Goal: Information Seeking & Learning: Learn about a topic

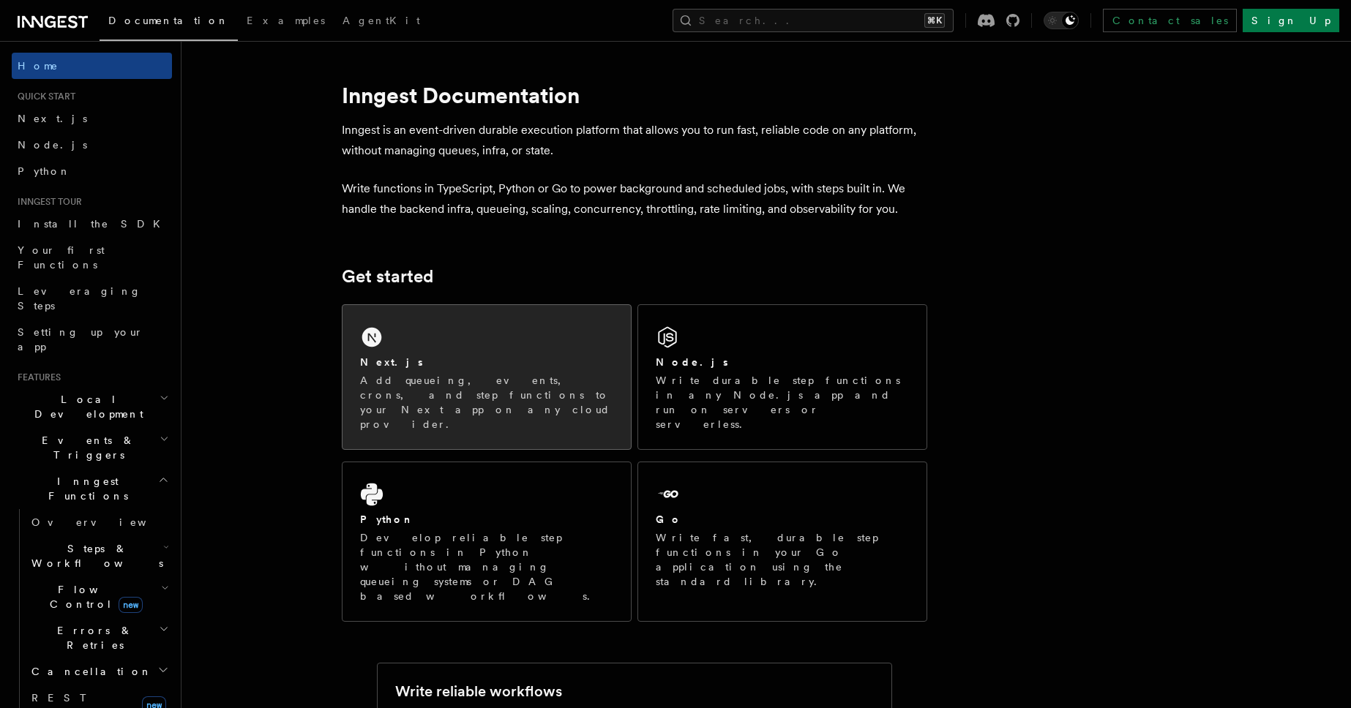
click at [439, 403] on div "Next.js Add queueing, events, crons, and step functions to your Next app on any…" at bounding box center [486, 377] width 288 height 144
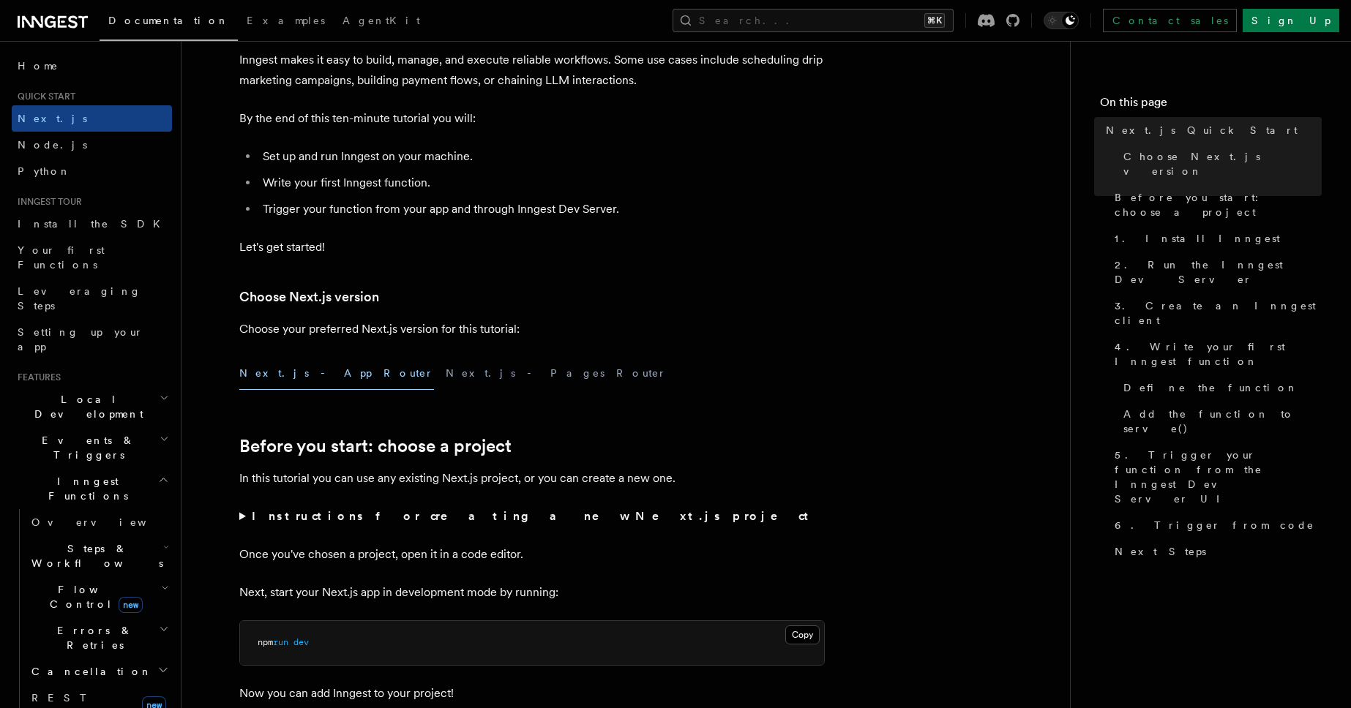
scroll to position [159, 0]
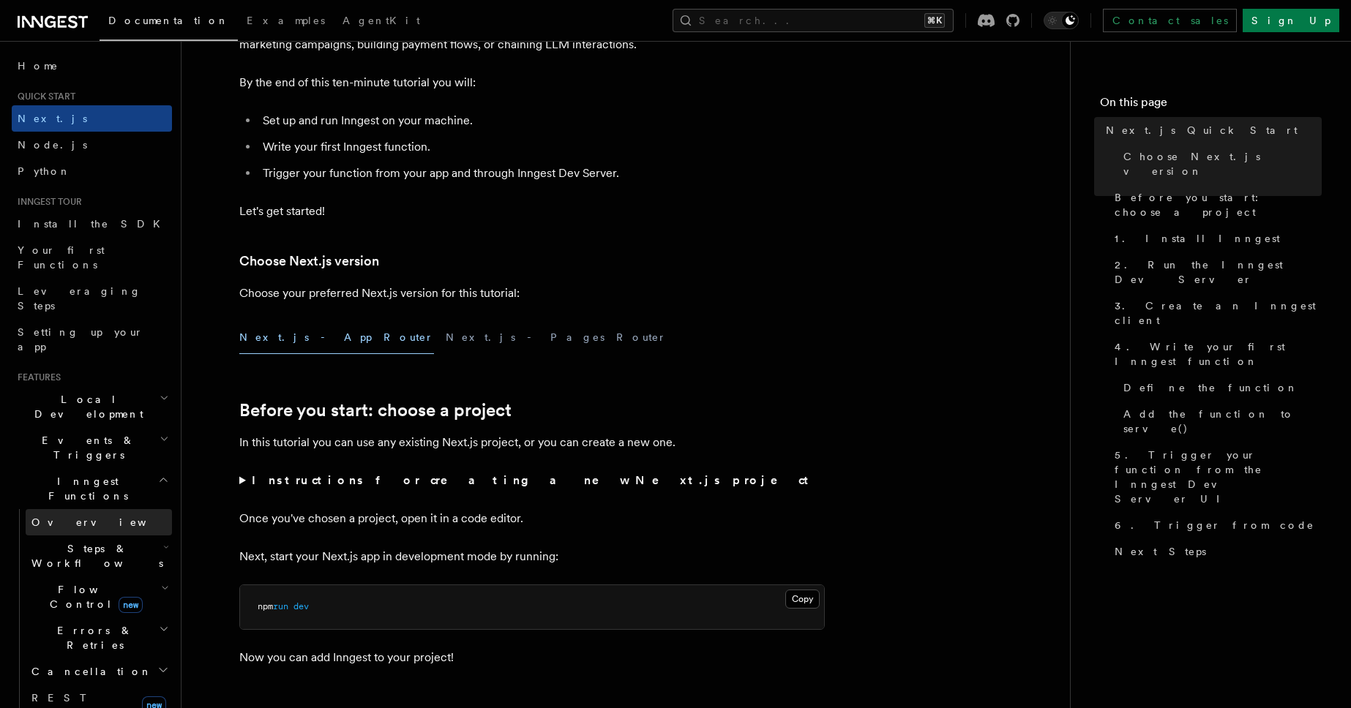
click at [91, 509] on link "Overview" at bounding box center [99, 522] width 146 height 26
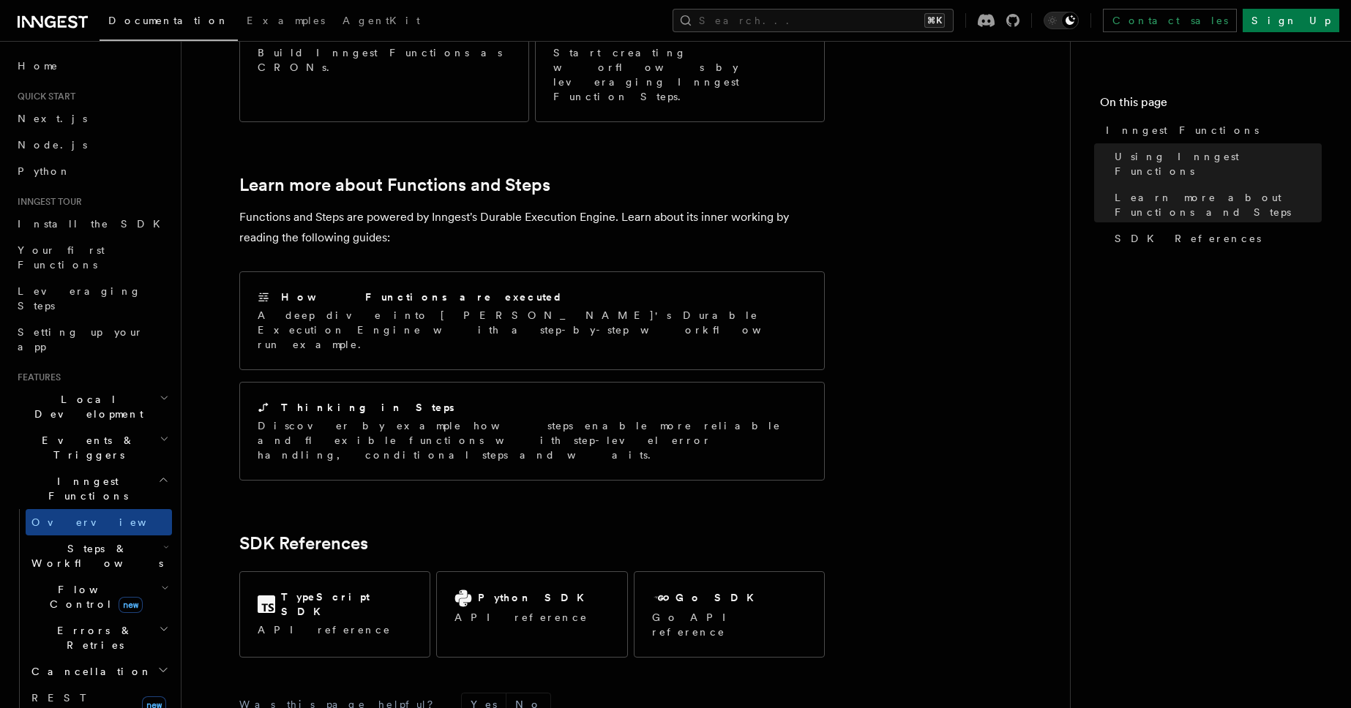
scroll to position [980, 0]
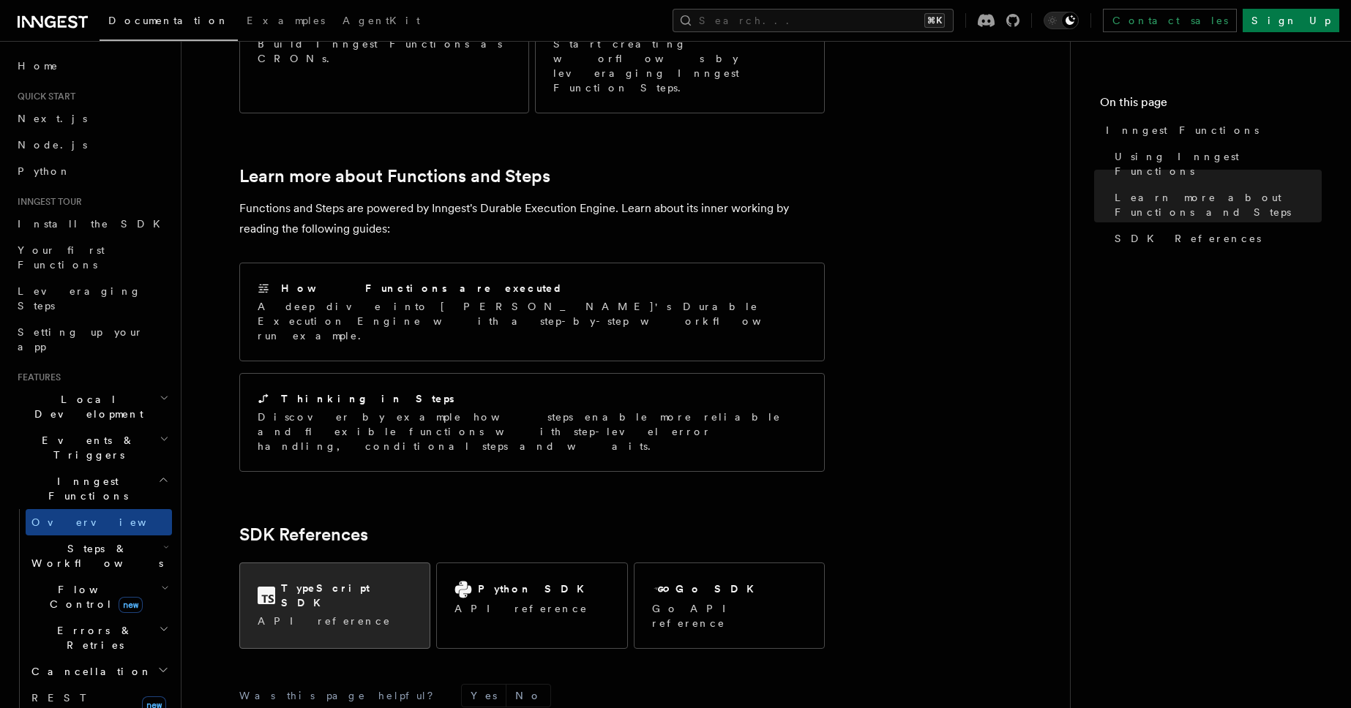
click at [359, 563] on div "TypeScript SDK API reference" at bounding box center [335, 604] width 190 height 83
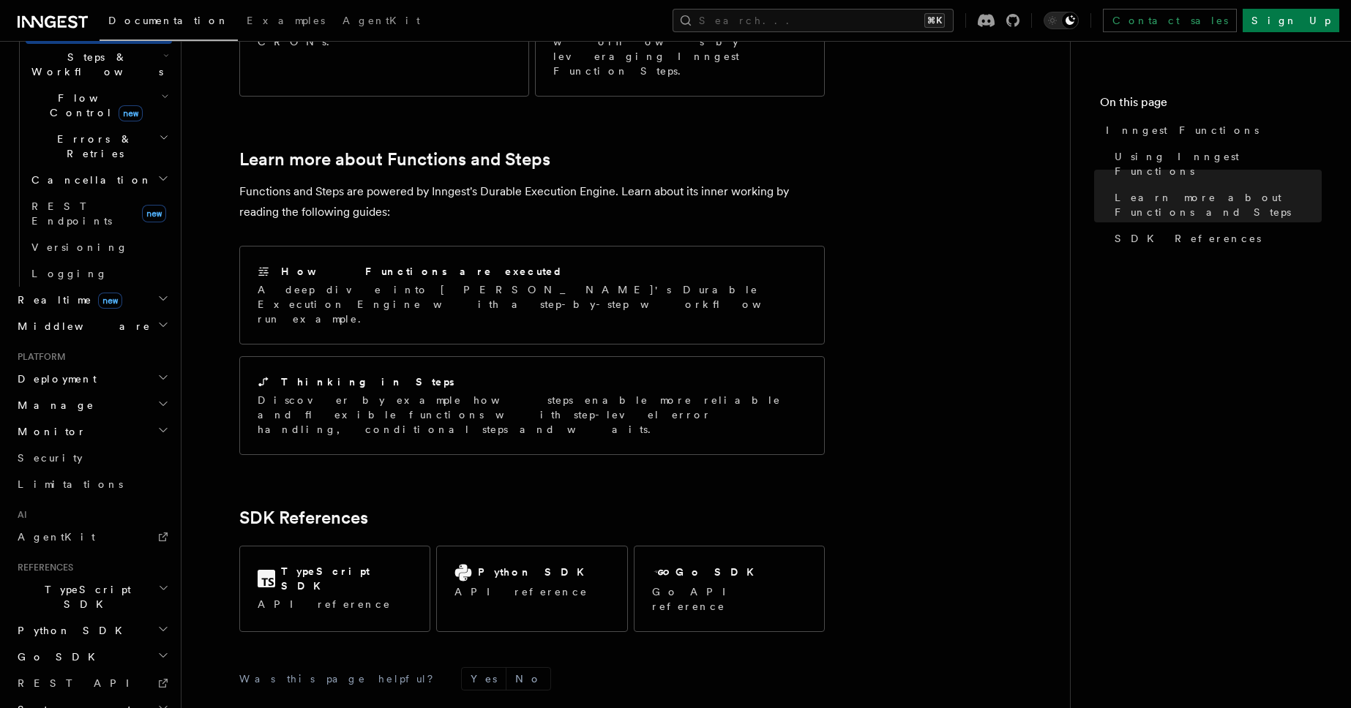
scroll to position [0, 0]
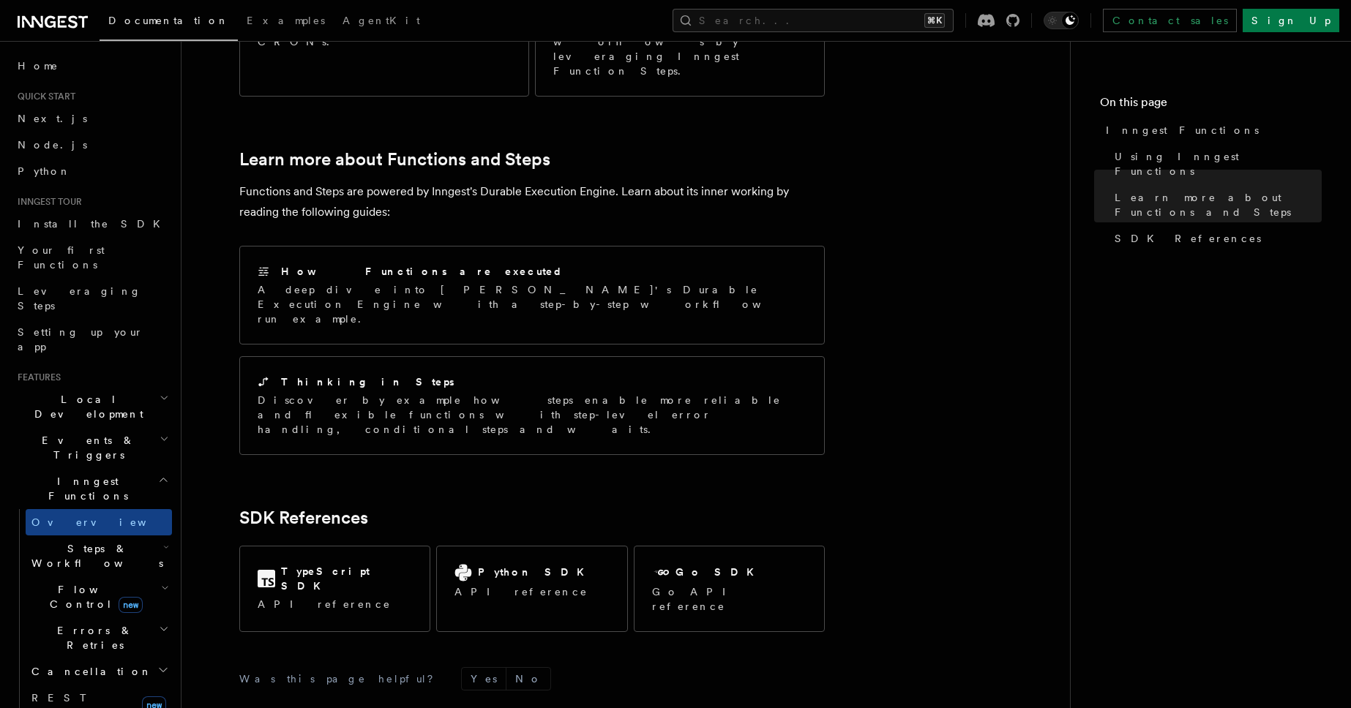
click at [56, 386] on h2 "Local Development" at bounding box center [92, 406] width 160 height 41
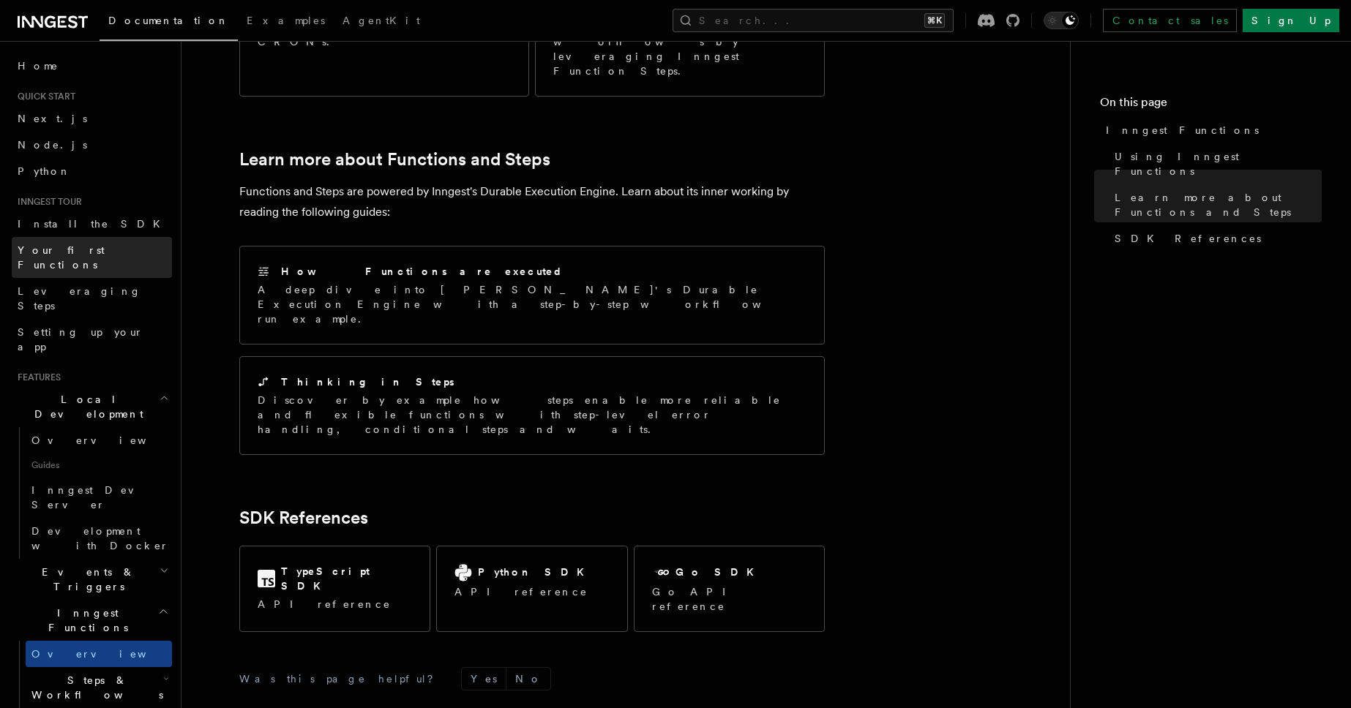
click at [88, 246] on span "Your first Functions" at bounding box center [61, 257] width 87 height 26
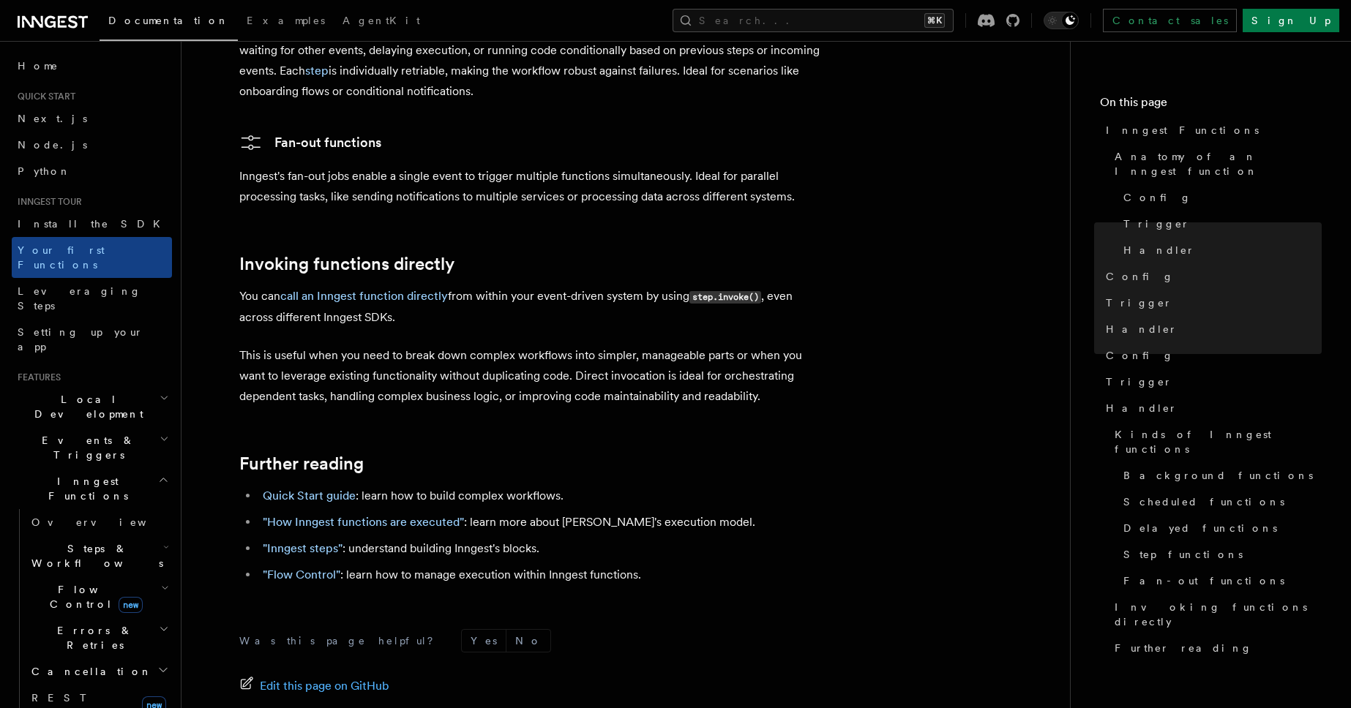
scroll to position [2775, 0]
click at [429, 514] on link ""How Inngest functions are executed"" at bounding box center [363, 521] width 201 height 14
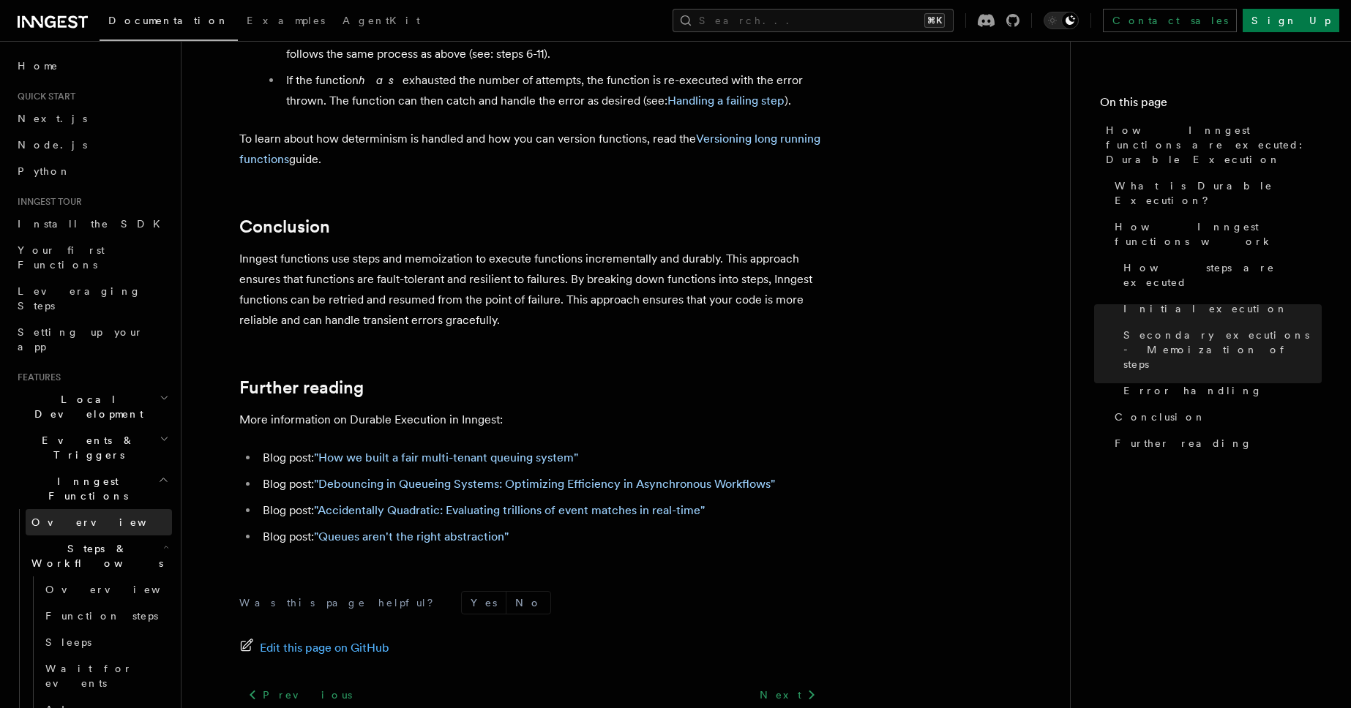
scroll to position [69, 0]
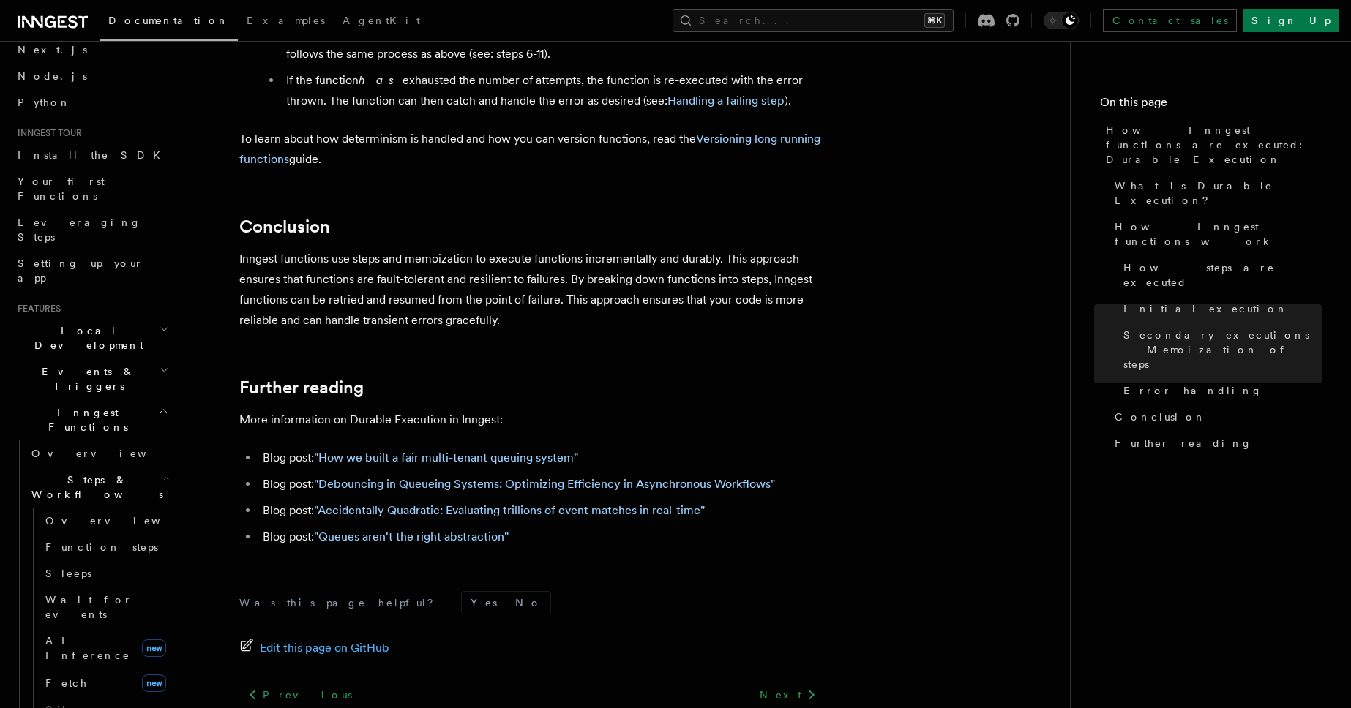
click at [107, 359] on h2 "Events & Triggers" at bounding box center [92, 379] width 160 height 41
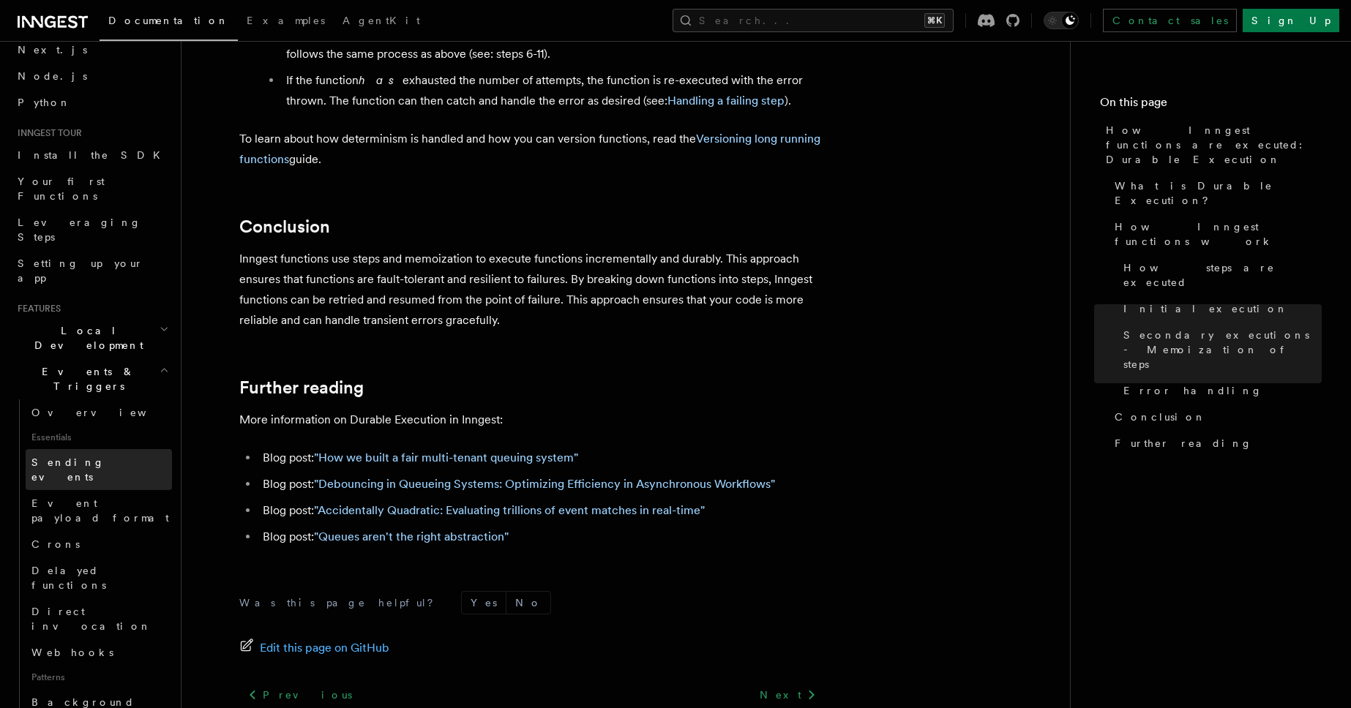
click at [79, 457] on span "Sending events" at bounding box center [67, 470] width 73 height 26
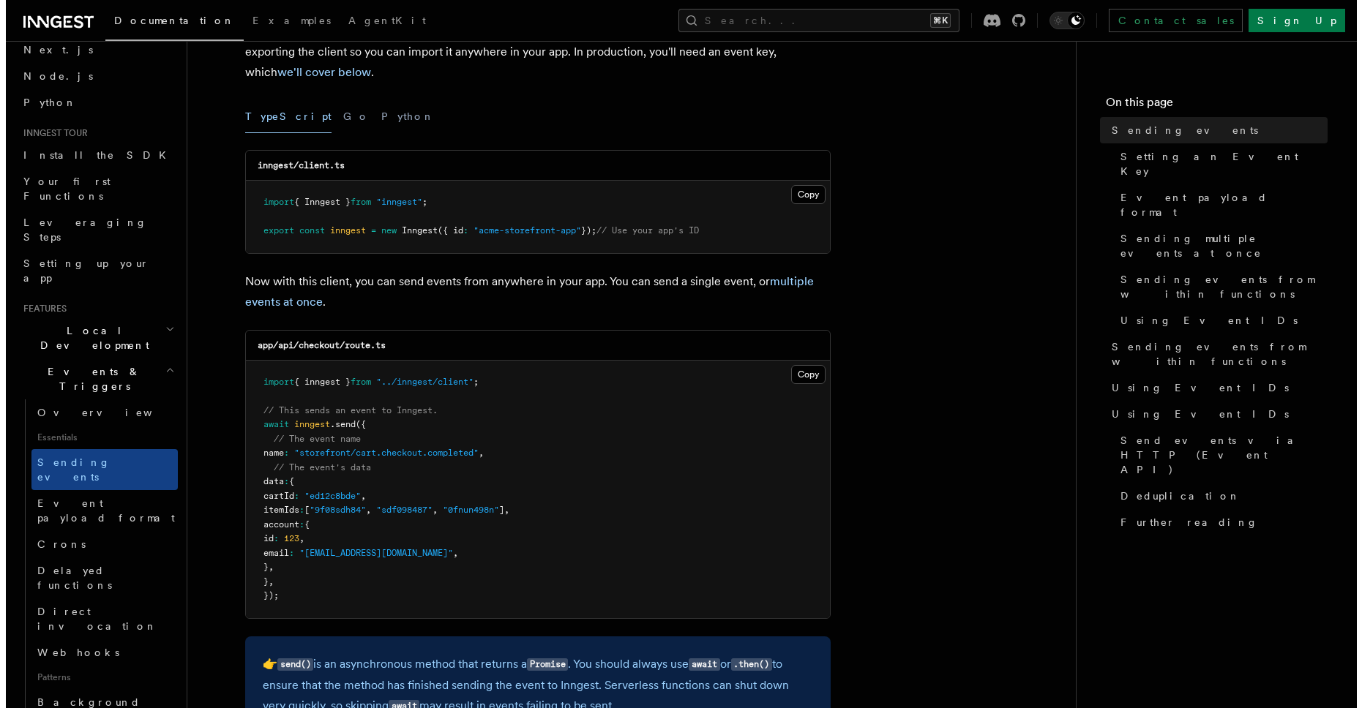
scroll to position [163, 0]
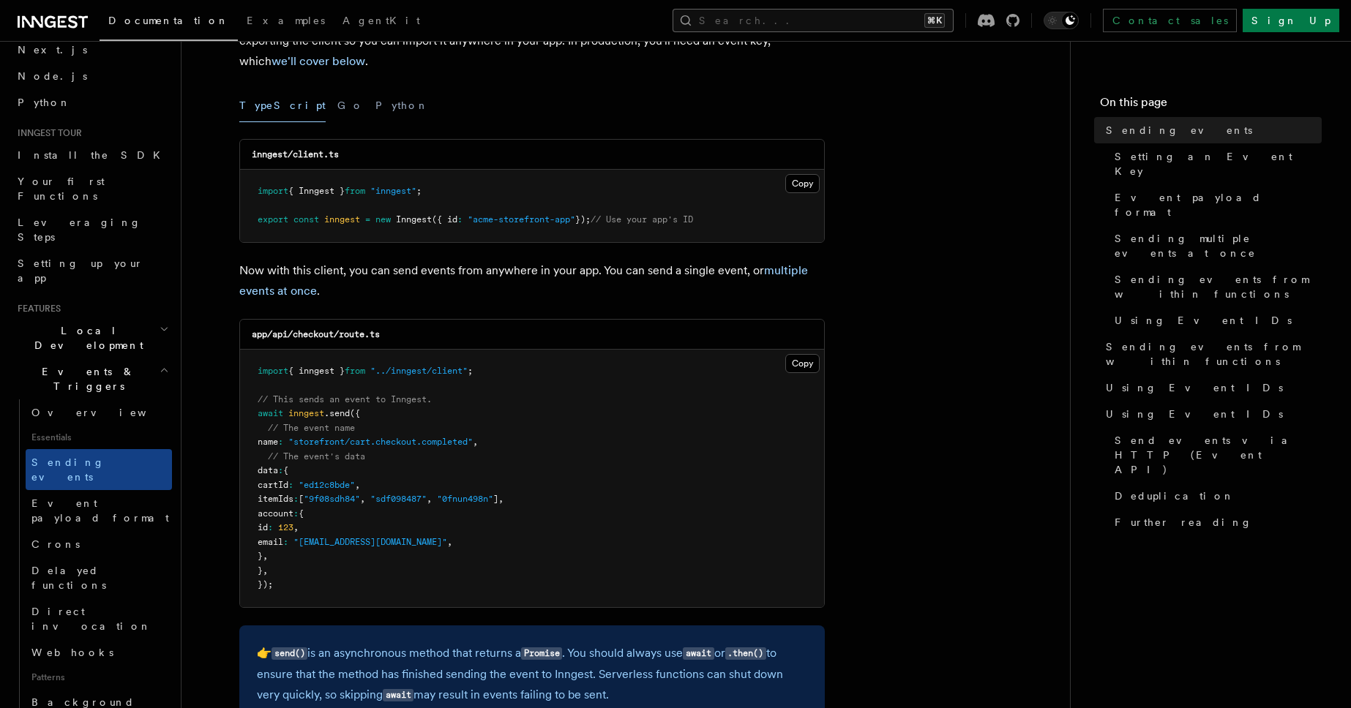
click at [856, 26] on button "Search... ⌘K" at bounding box center [812, 20] width 281 height 23
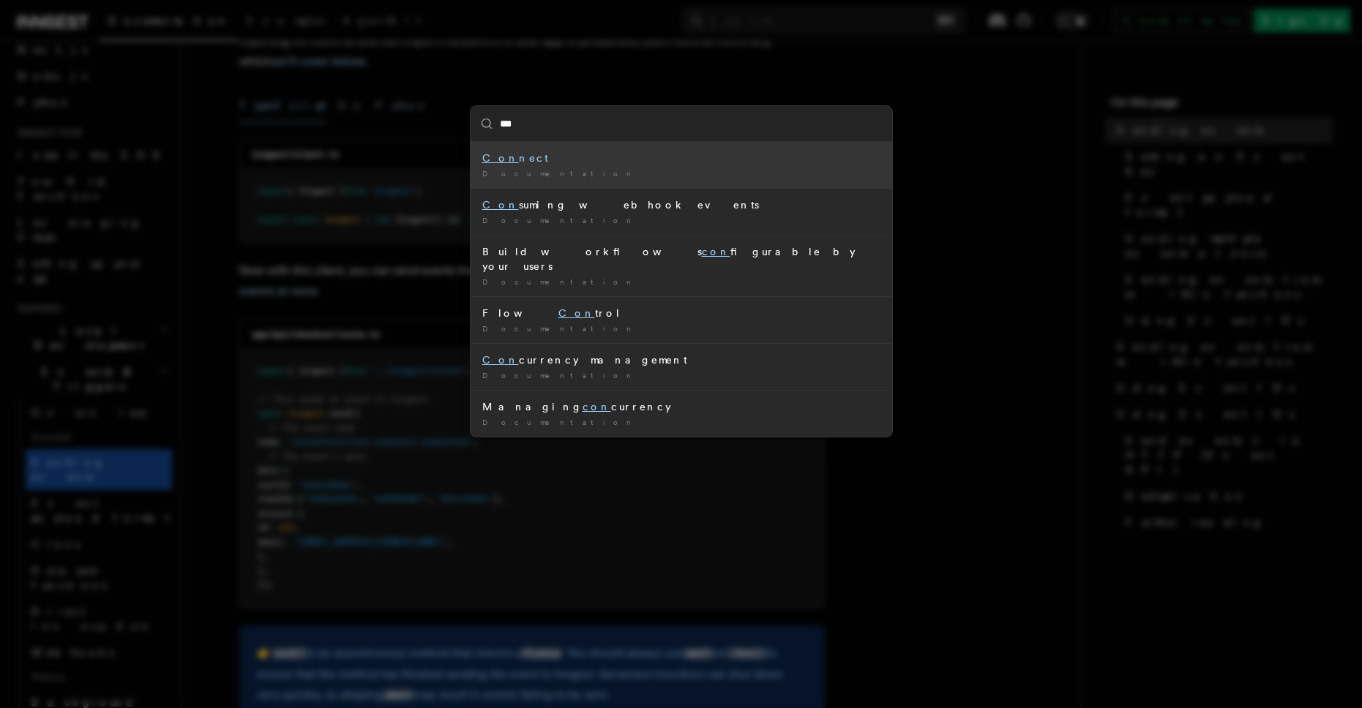
type input "****"
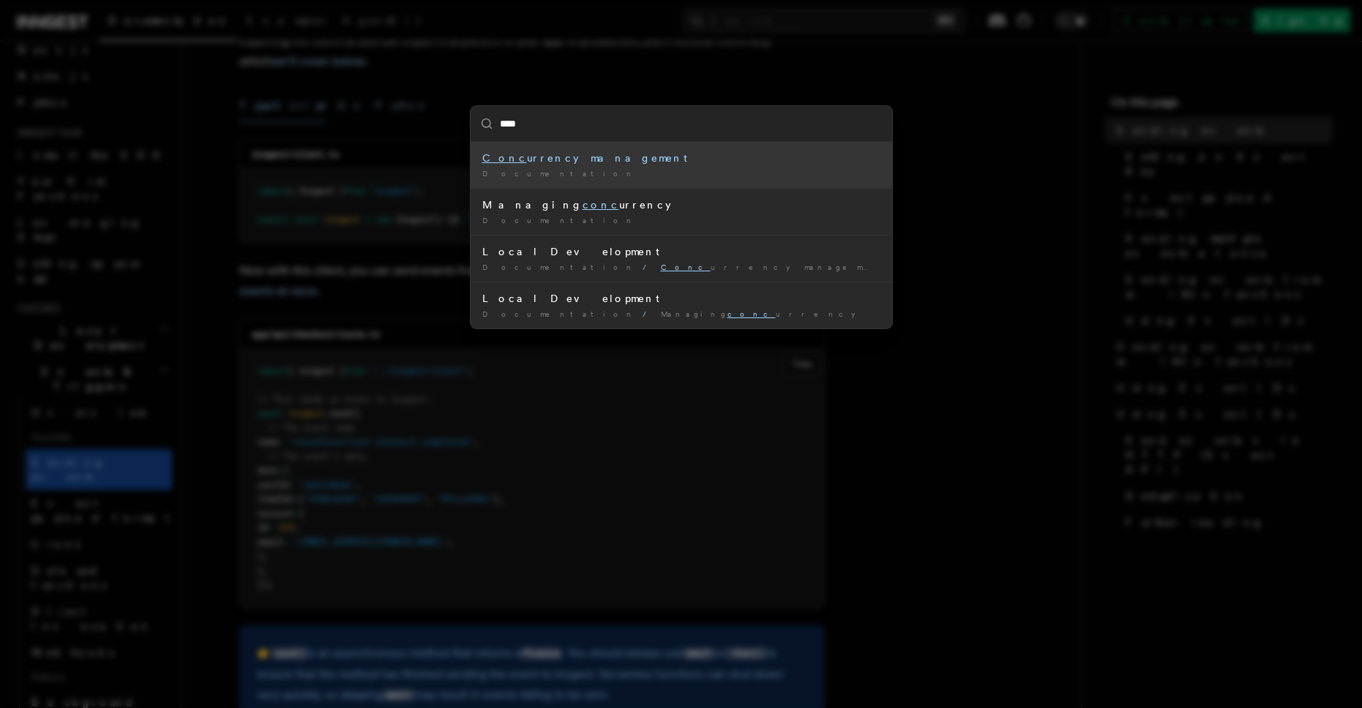
click at [612, 168] on div "Documentation /" at bounding box center [681, 173] width 398 height 11
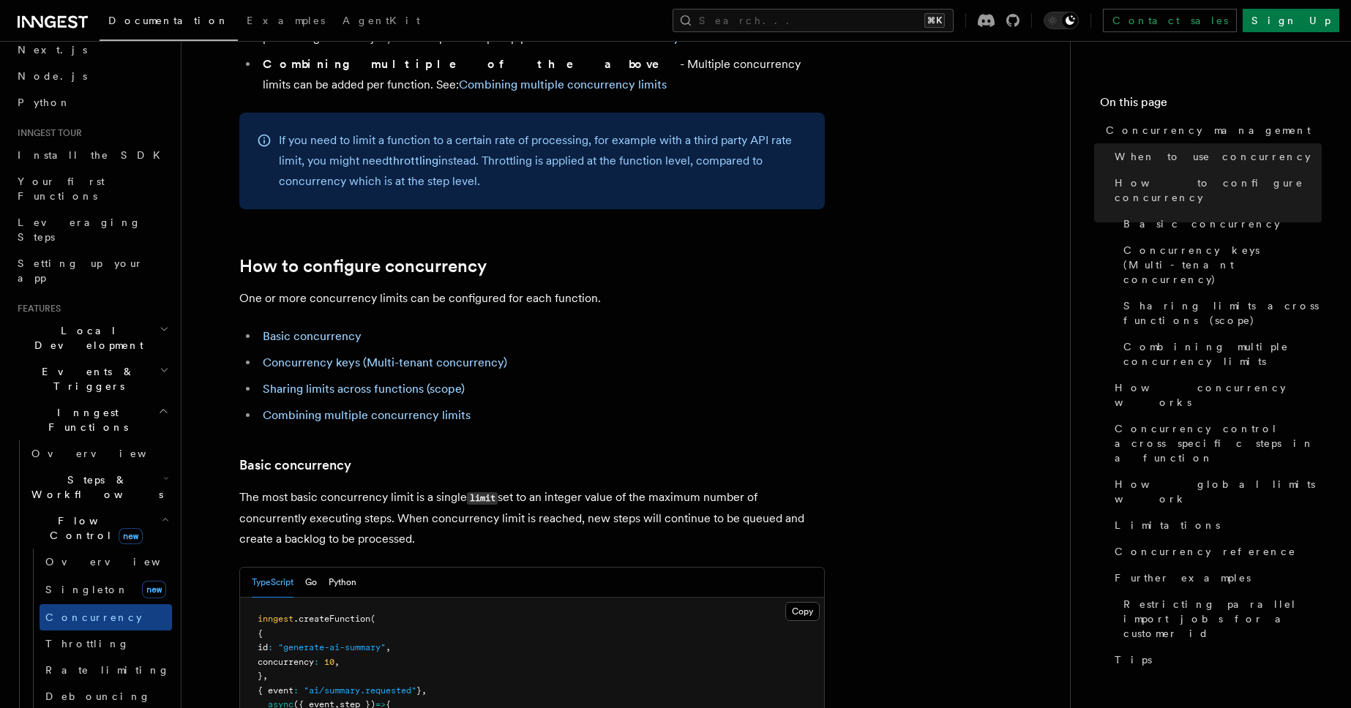
scroll to position [604, 0]
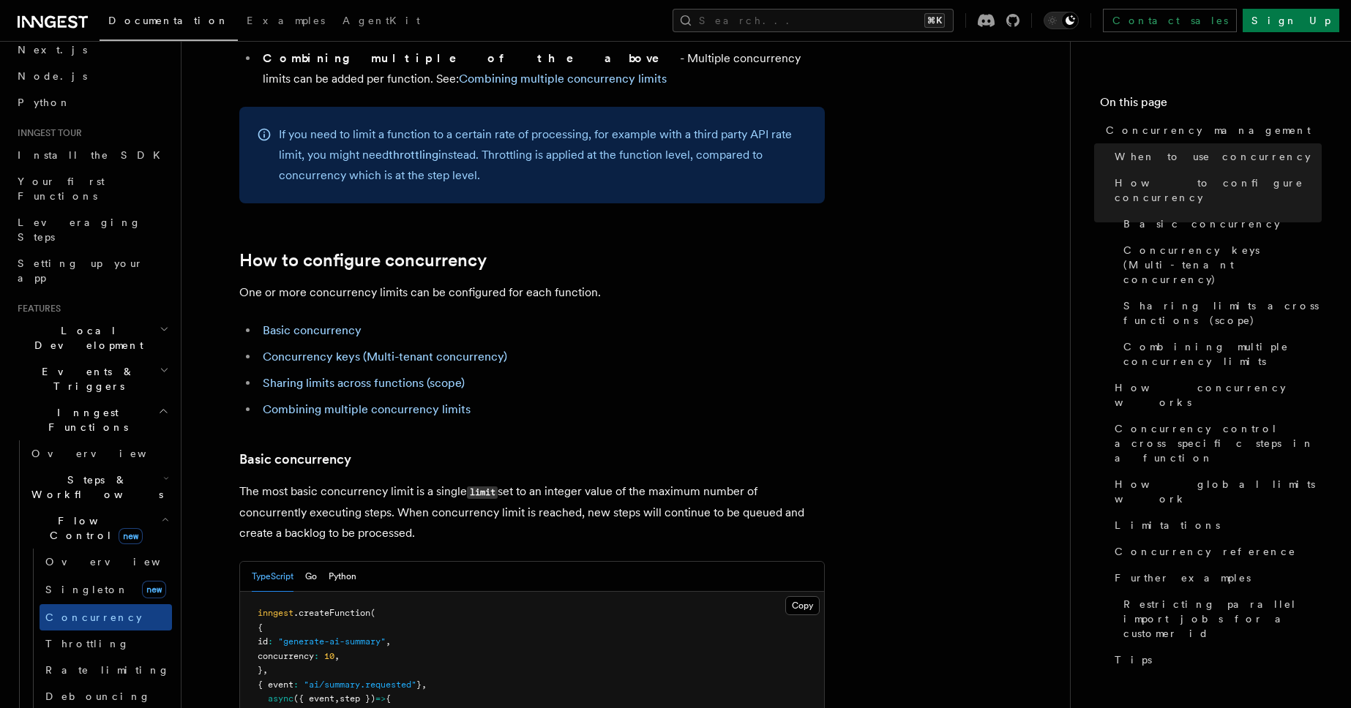
drag, startPoint x: 249, startPoint y: 425, endPoint x: 766, endPoint y: 448, distance: 517.8
click at [766, 481] on p "The most basic concurrency limit is a single limit set to an integer value of t…" at bounding box center [531, 512] width 585 height 62
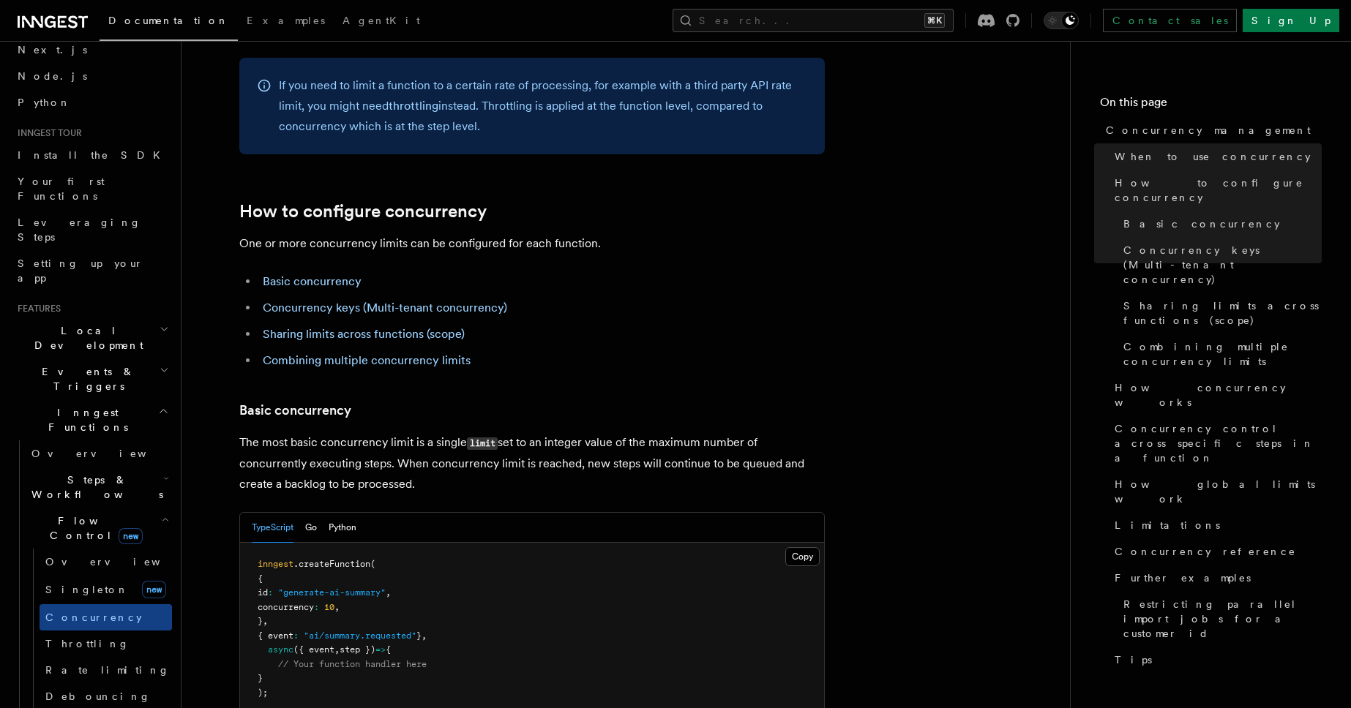
scroll to position [656, 0]
click at [441, 542] on pre "inngest .createFunction ( { id : "generate-ai-summary" , concurrency : 10 , } ,…" at bounding box center [532, 627] width 584 height 172
click at [78, 149] on span "Install the SDK" at bounding box center [93, 155] width 151 height 12
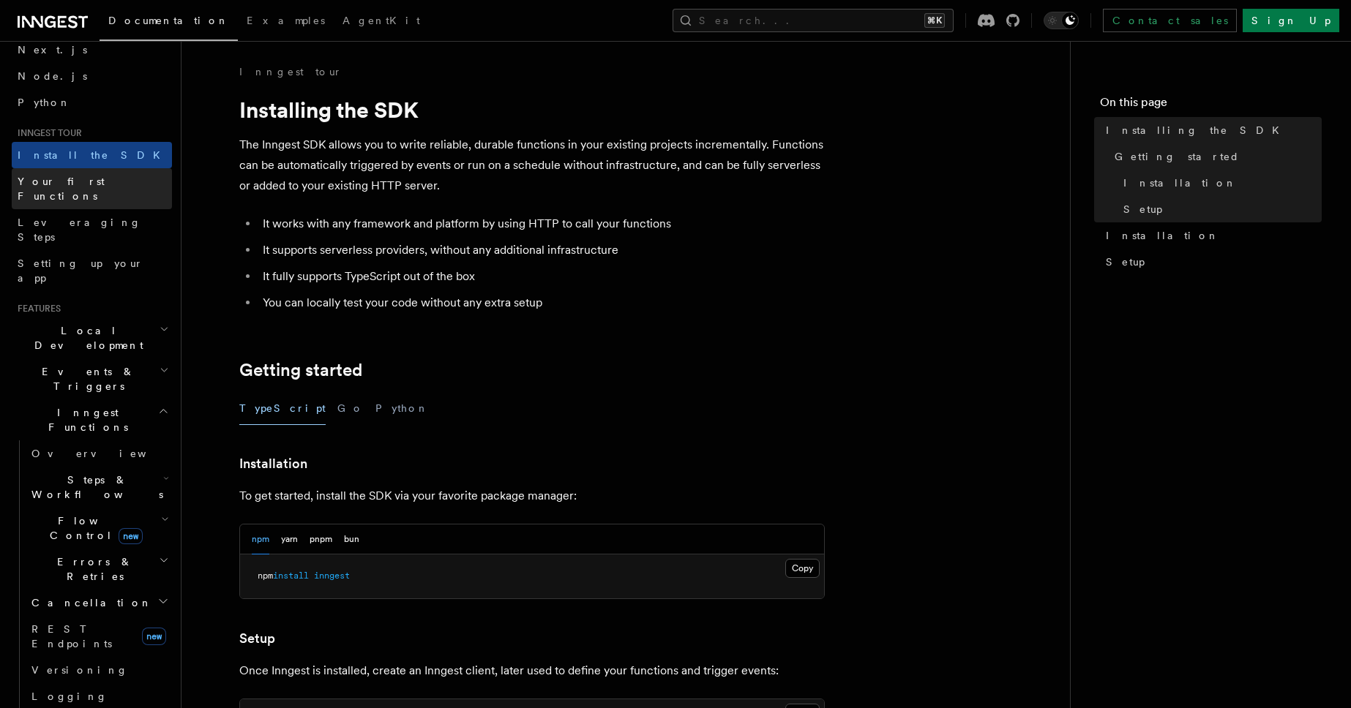
click at [56, 193] on link "Your first Functions" at bounding box center [92, 188] width 160 height 41
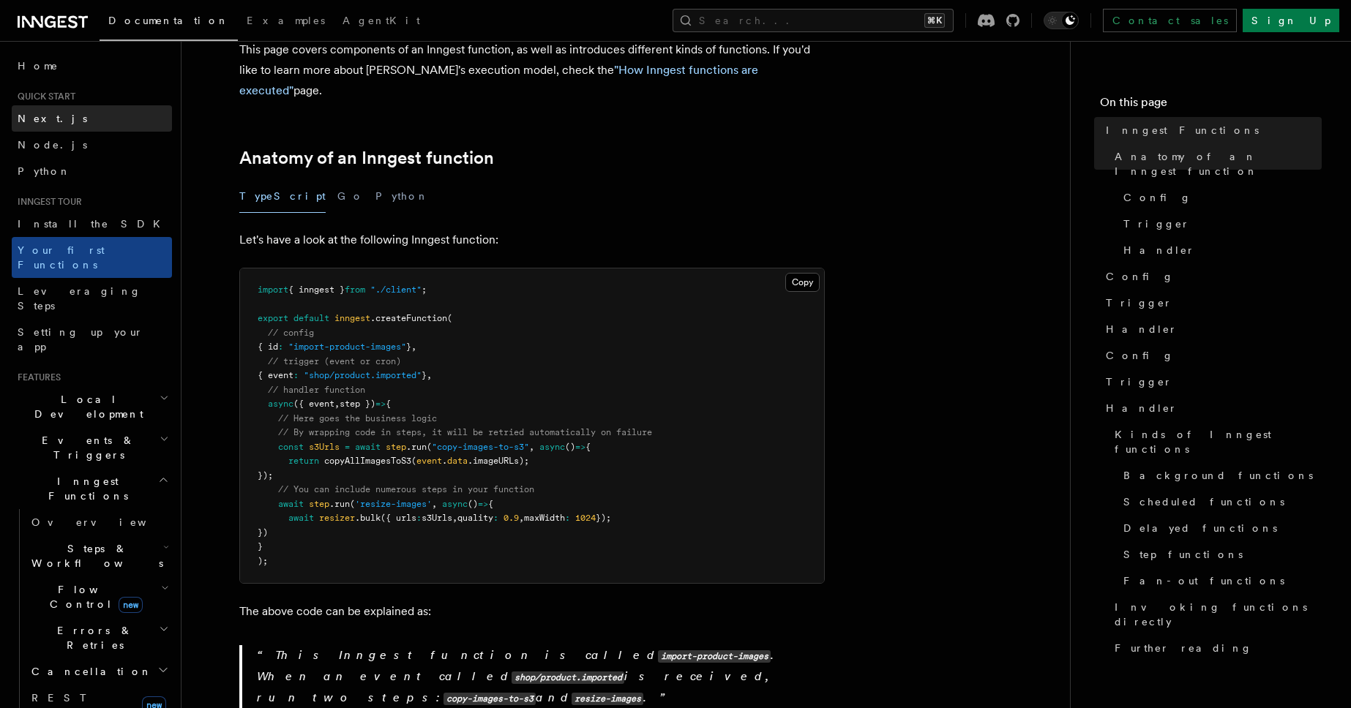
click at [72, 109] on link "Next.js" at bounding box center [92, 118] width 160 height 26
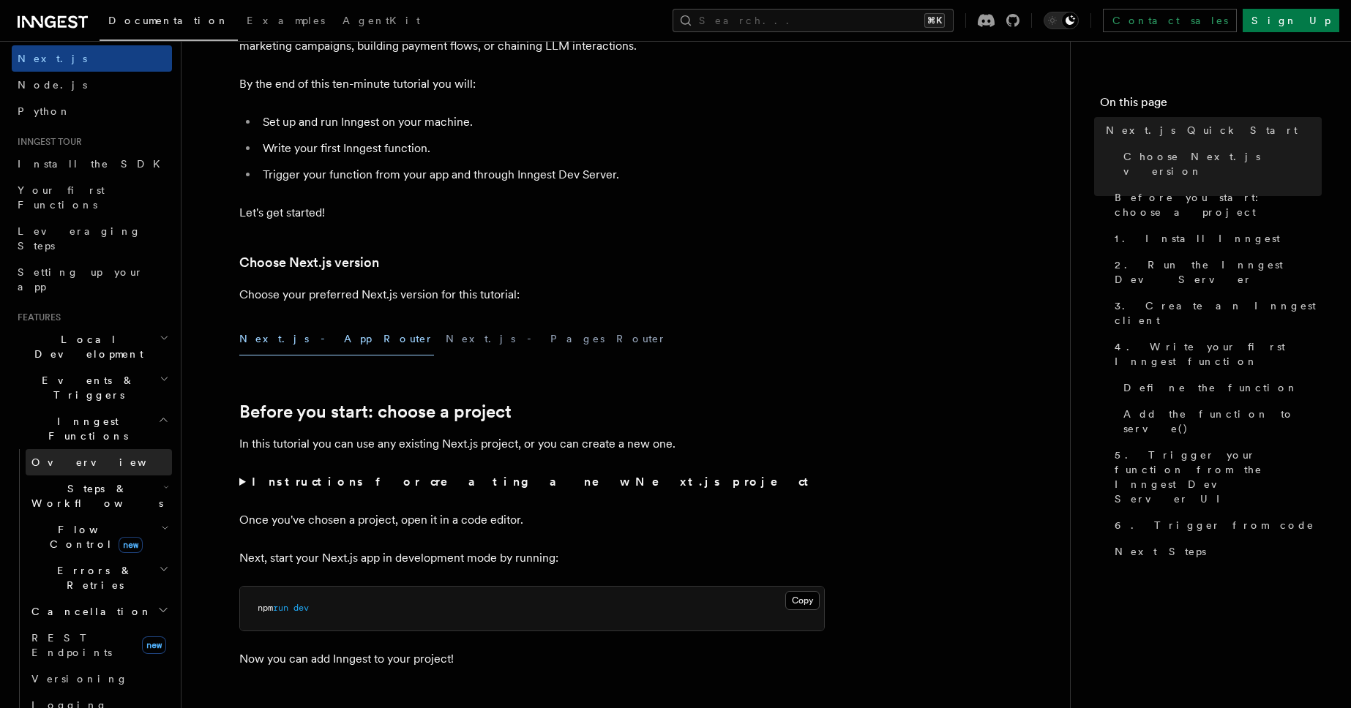
scroll to position [75, 0]
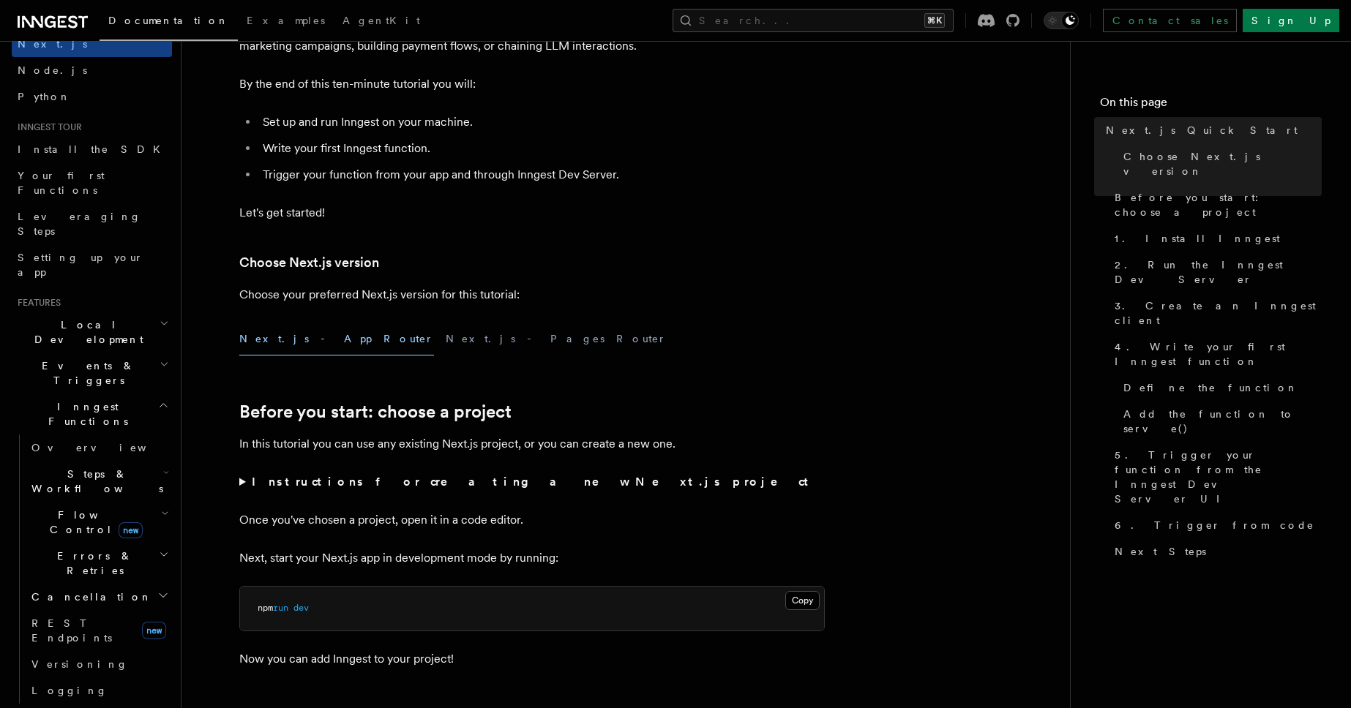
click at [86, 549] on span "Errors & Retries" at bounding box center [92, 563] width 133 height 29
click at [62, 708] on span "Inngest errors" at bounding box center [103, 717] width 117 height 12
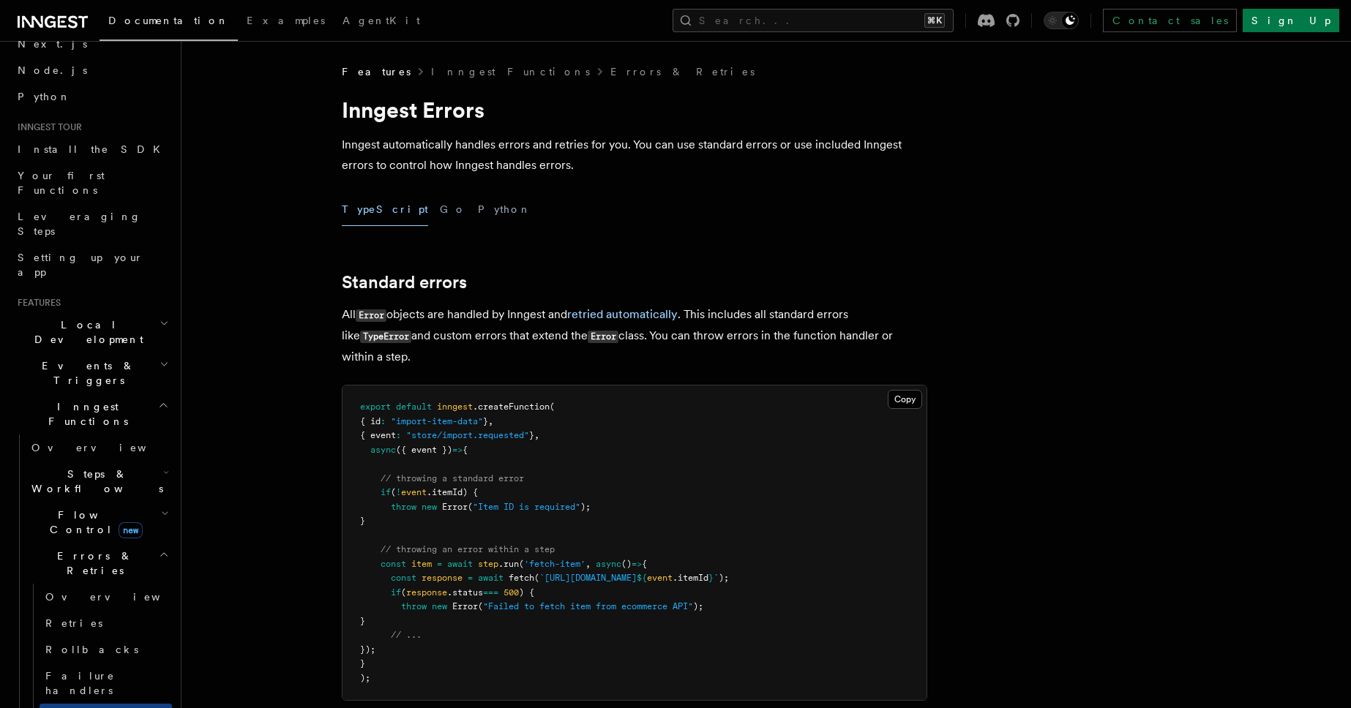
click at [526, 494] on pre "export default inngest .createFunction ( { id : "import-item-data" } , { event …" at bounding box center [634, 543] width 584 height 315
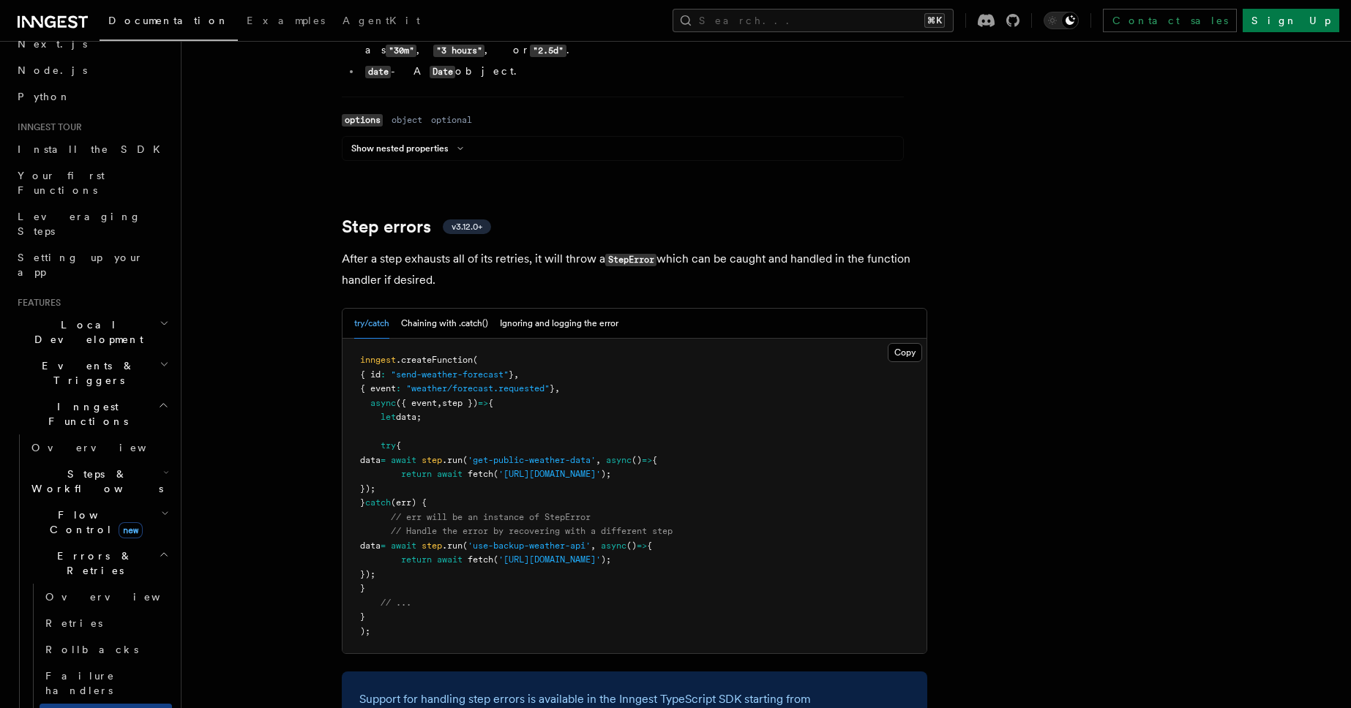
scroll to position [2156, 0]
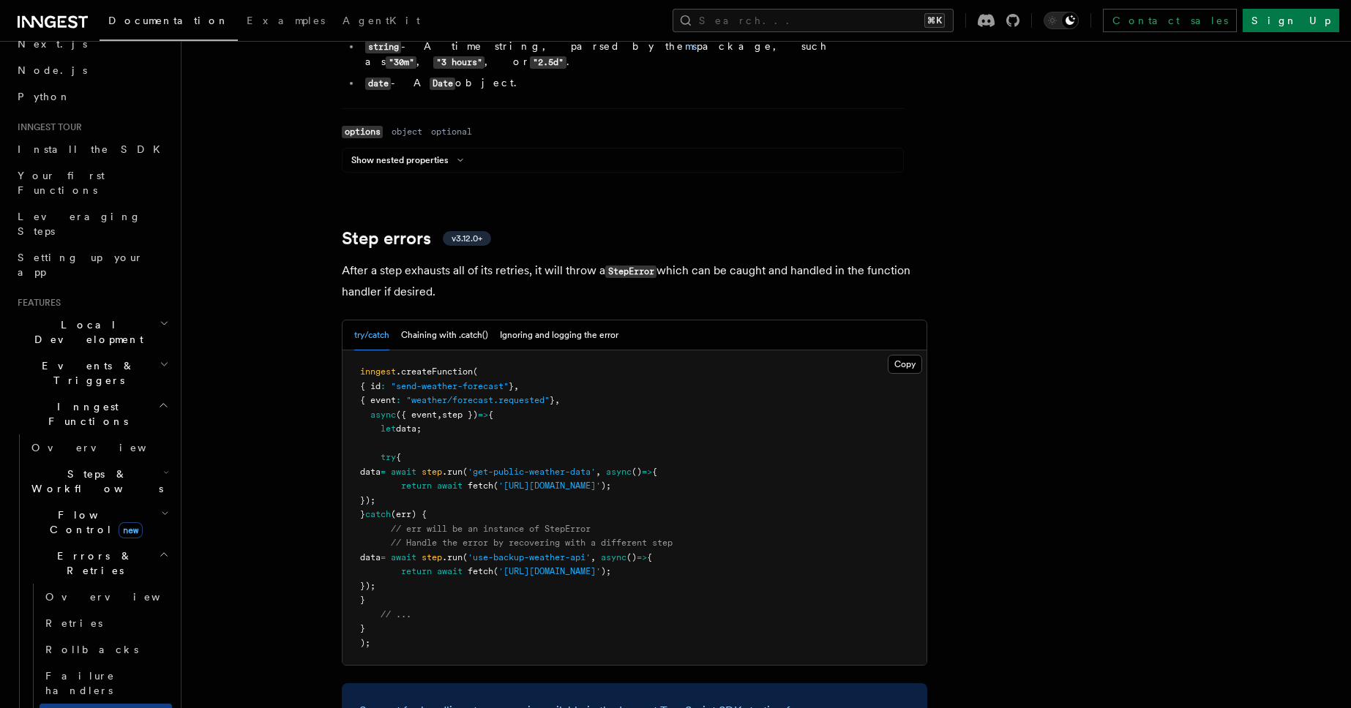
click at [640, 469] on pre "inngest .createFunction ( { id : "send-weather-forecast" } , { event : "weather…" at bounding box center [634, 507] width 584 height 315
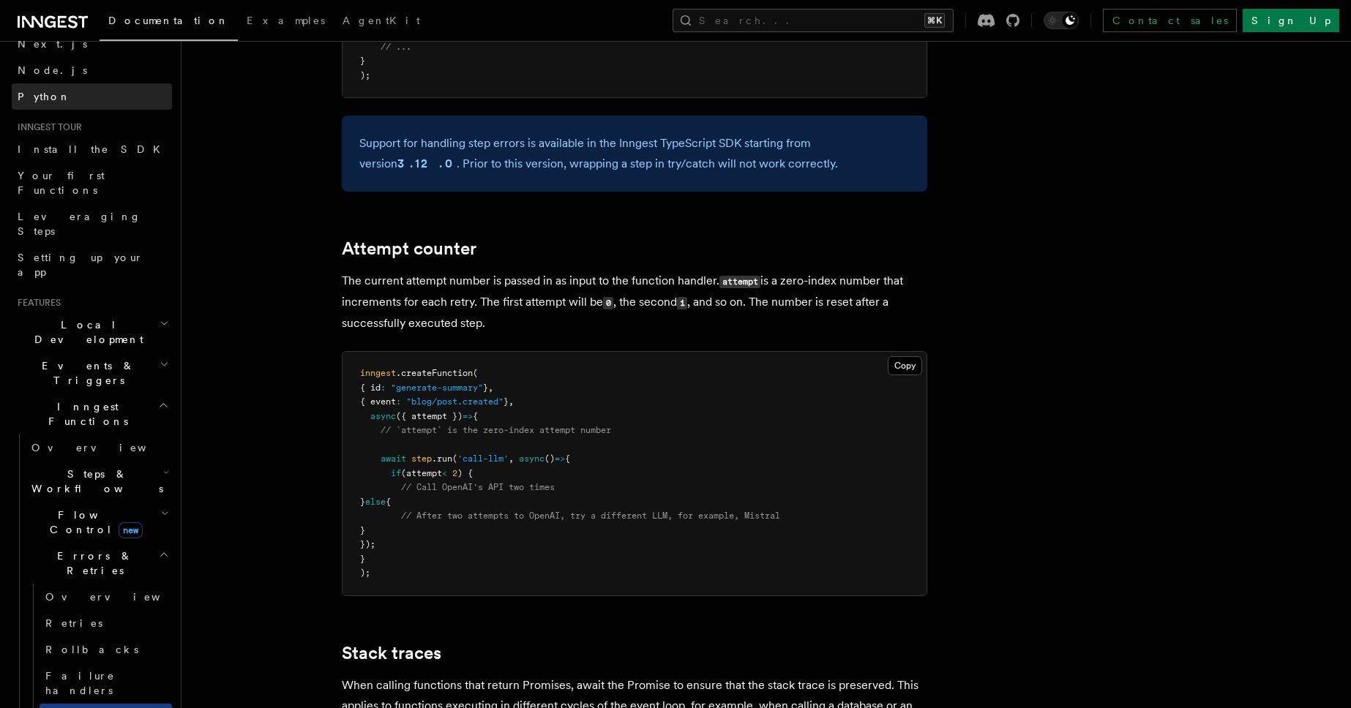
scroll to position [2725, 0]
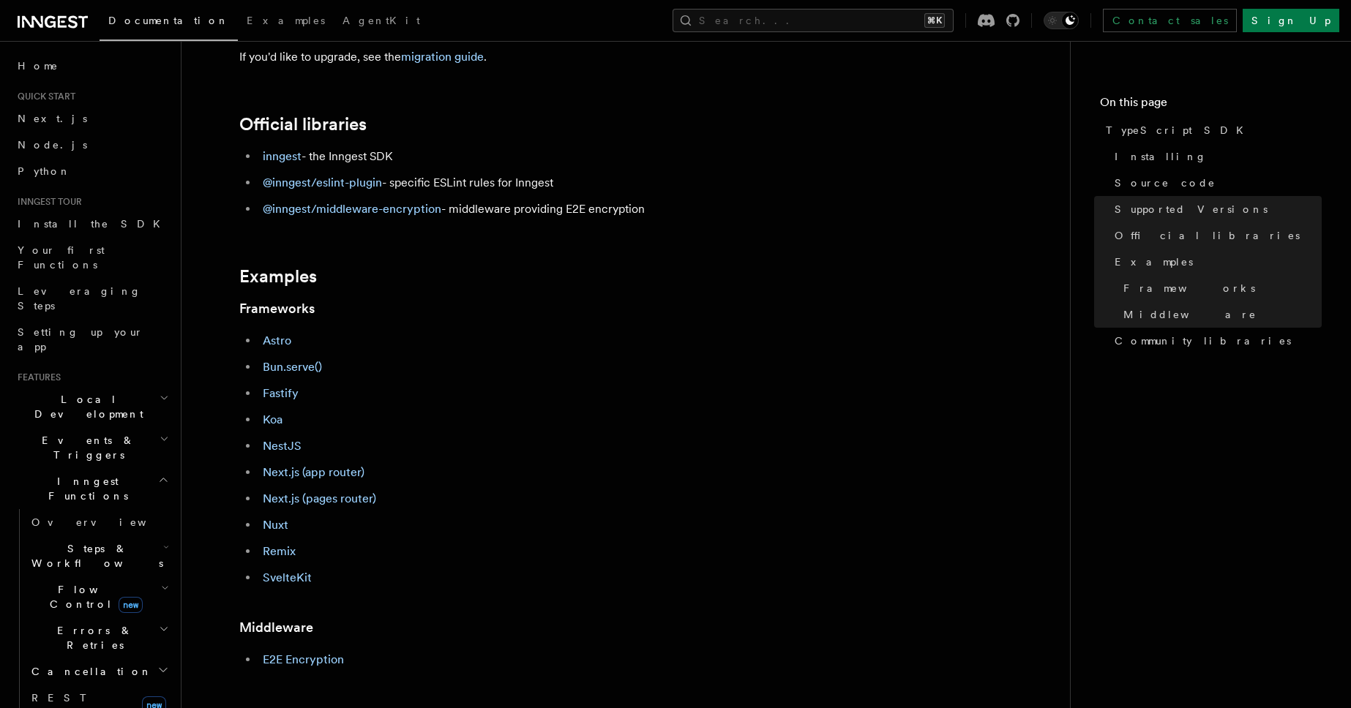
scroll to position [426, 0]
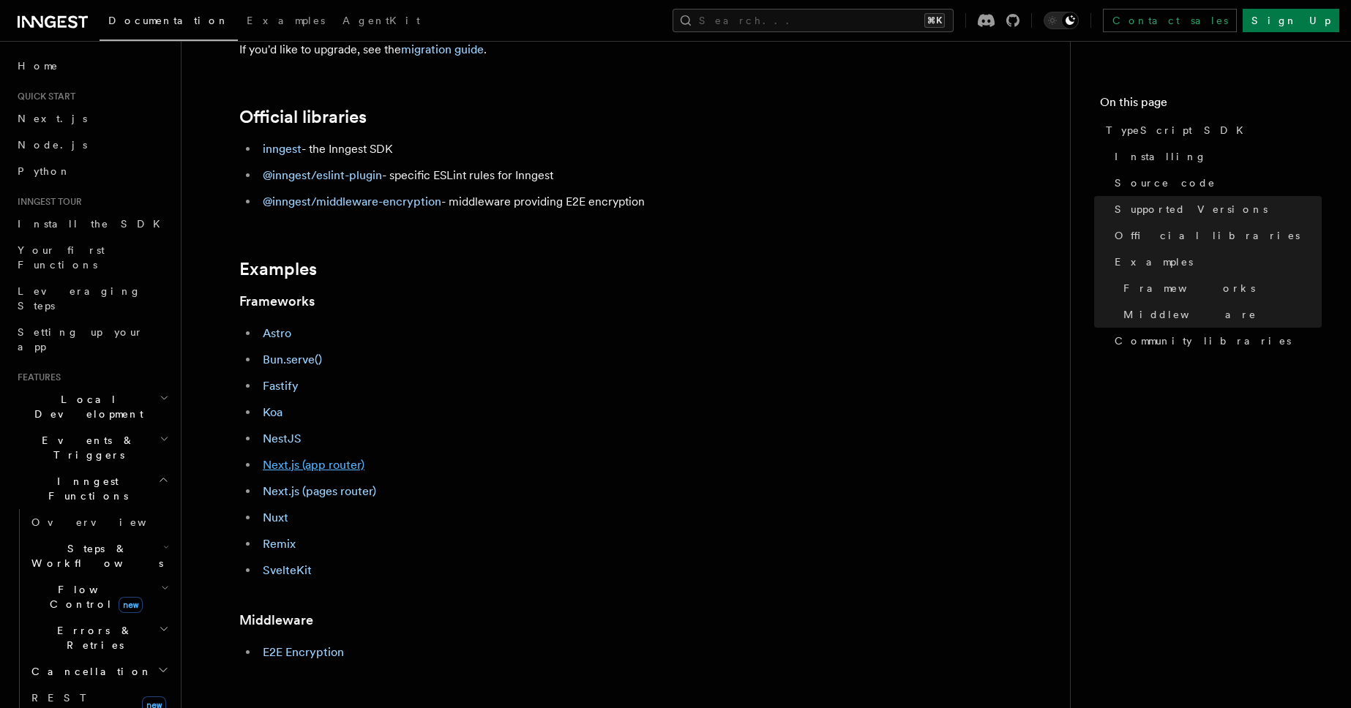
click at [327, 472] on link "Next.js (app router)" at bounding box center [314, 465] width 102 height 14
